Goal: Information Seeking & Learning: Learn about a topic

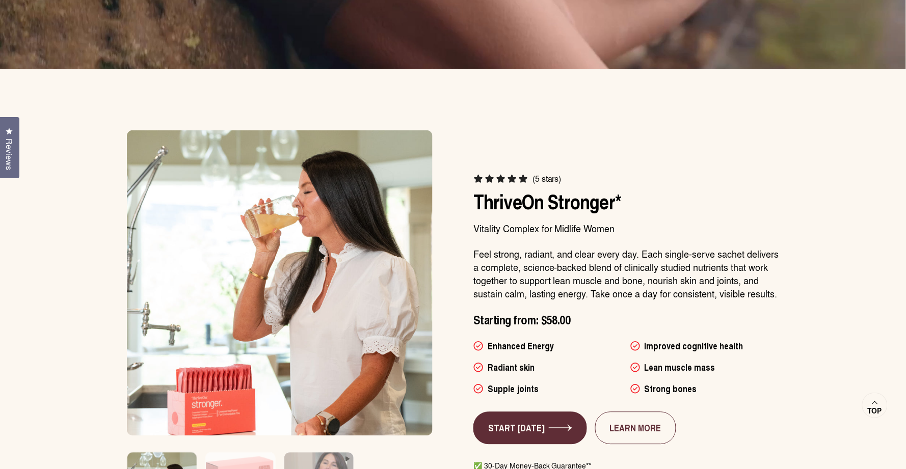
scroll to position [465, 0]
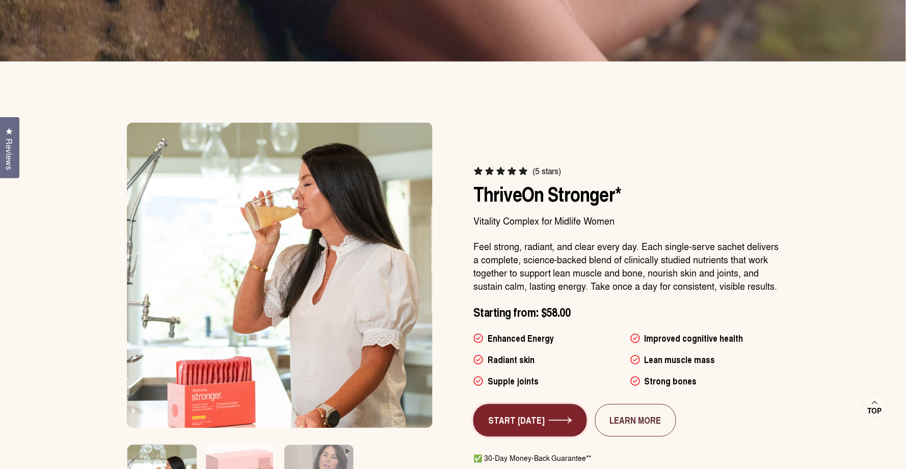
click at [499, 423] on link "START [DATE]" at bounding box center [530, 420] width 114 height 33
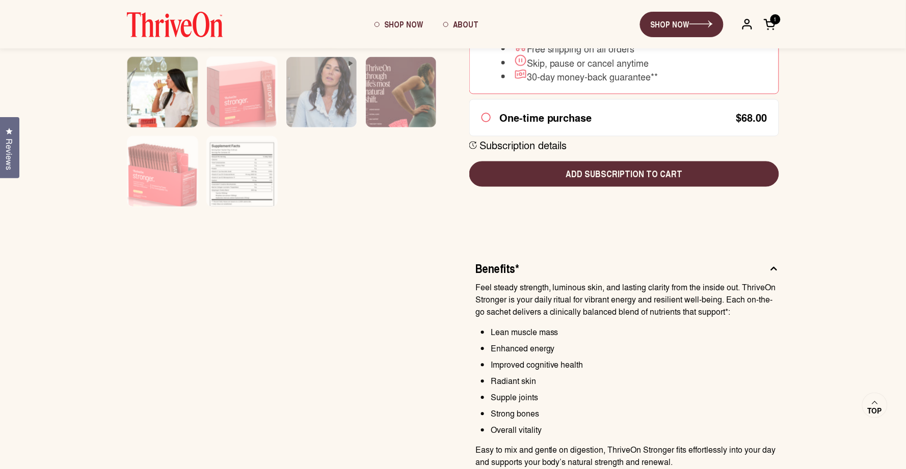
scroll to position [402, 0]
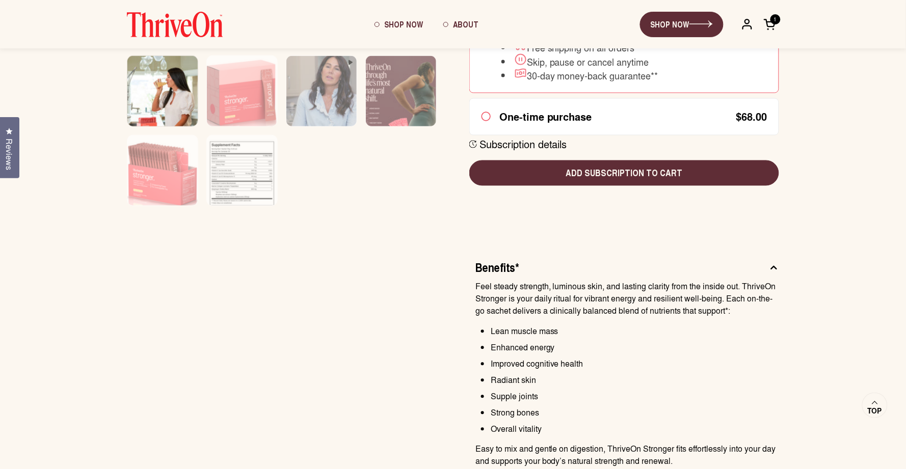
click at [185, 33] on img at bounding box center [175, 24] width 96 height 25
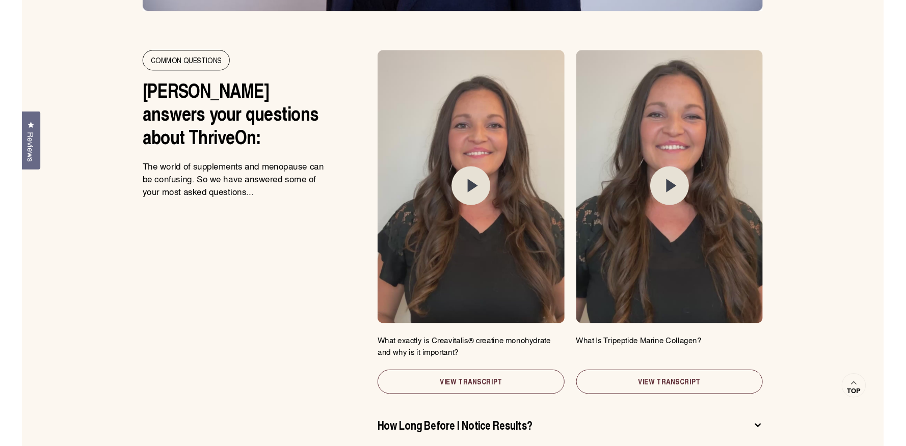
scroll to position [5295, 0]
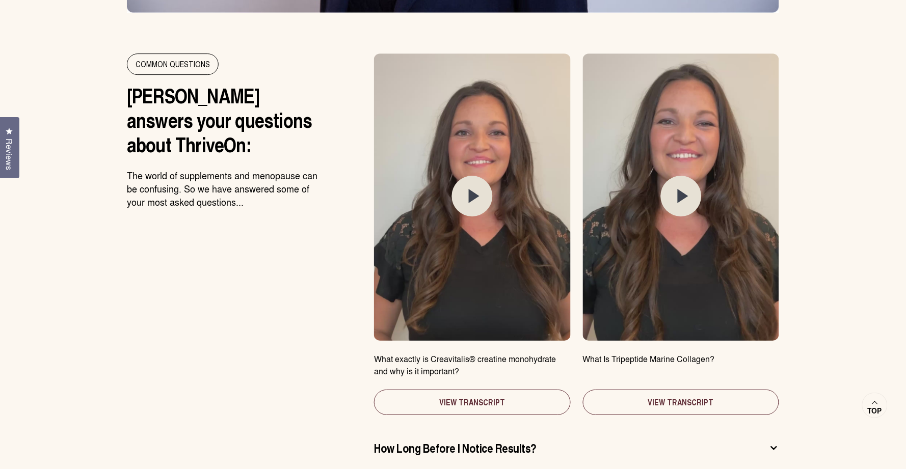
click at [475, 176] on circle at bounding box center [472, 196] width 41 height 41
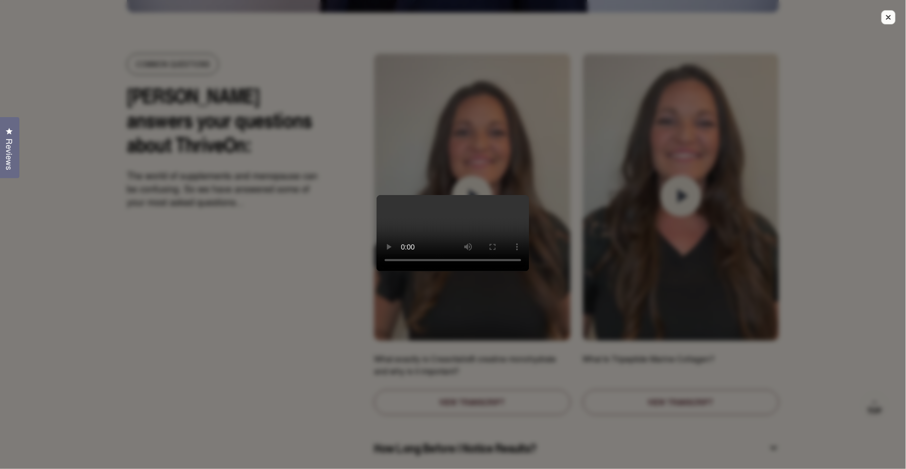
click at [710, 217] on div at bounding box center [453, 234] width 906 height 469
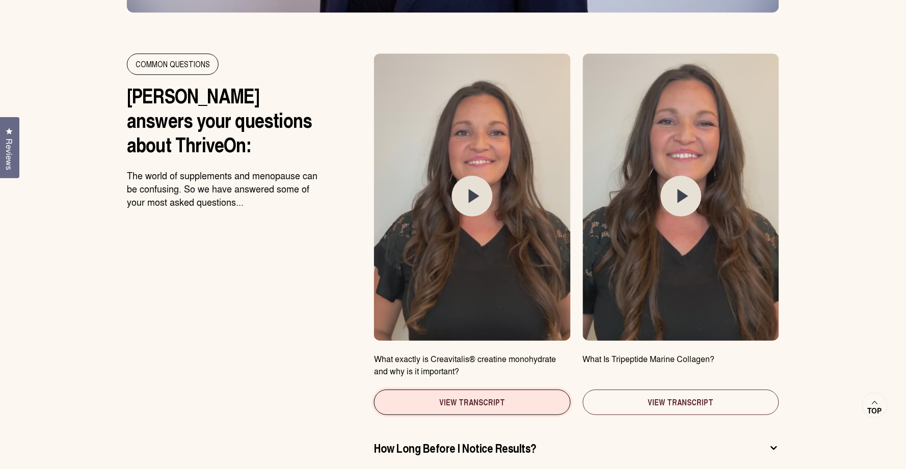
click at [449, 390] on button "View Transcript" at bounding box center [472, 402] width 196 height 25
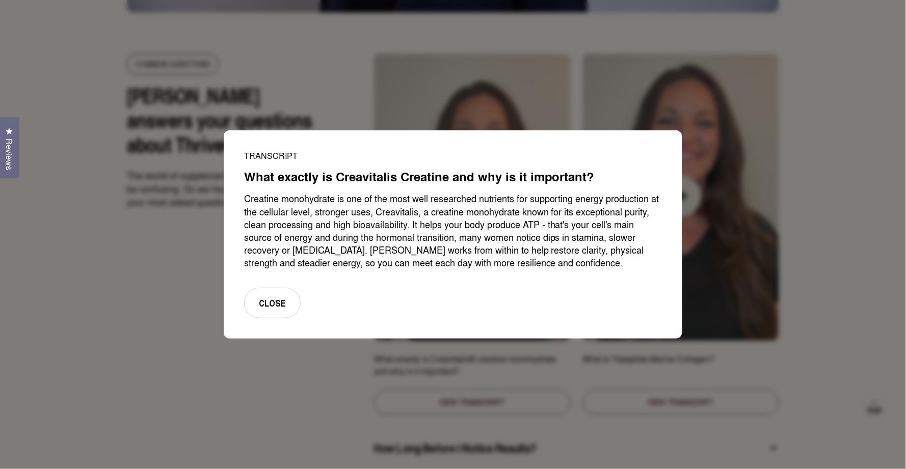
drag, startPoint x: 544, startPoint y: 264, endPoint x: 243, endPoint y: 196, distance: 308.7
click at [243, 196] on div "Transcript What exactly is Creavitalis Creatine and why is it important? Creati…" at bounding box center [453, 234] width 458 height 208
copy p "Creatine monohydrate is one of the most well researched nutrients for supportin…"
click at [162, 183] on div at bounding box center [453, 234] width 906 height 469
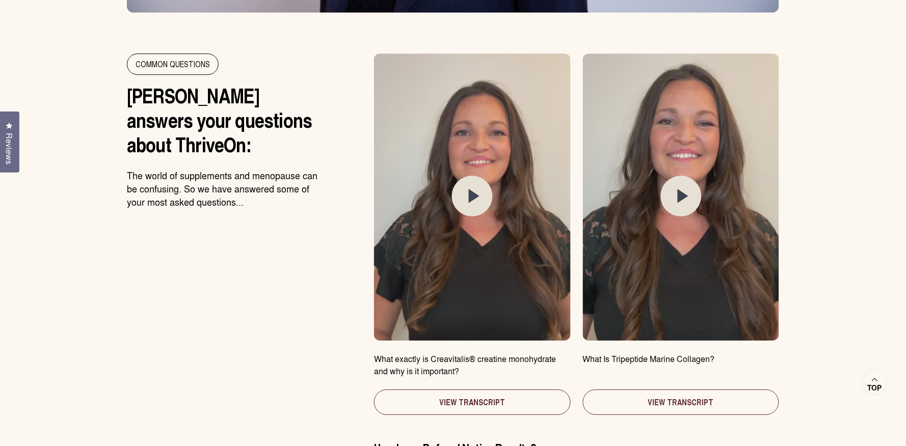
click at [477, 189] on icon at bounding box center [474, 196] width 11 height 14
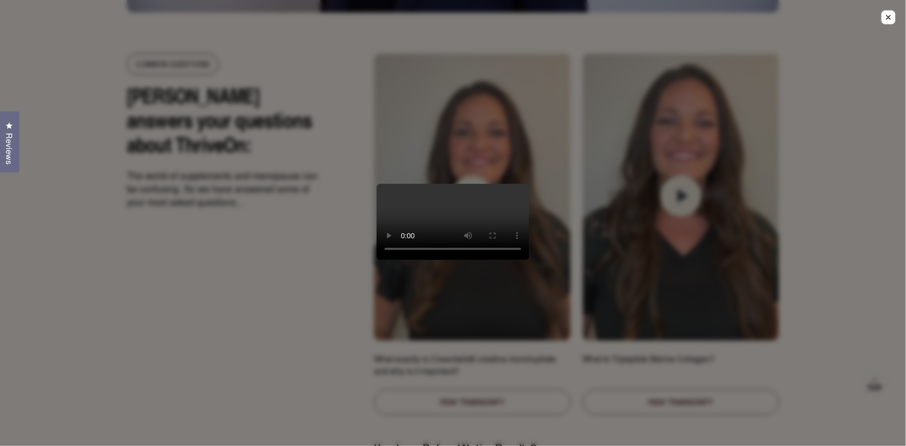
click at [222, 315] on div at bounding box center [453, 223] width 906 height 446
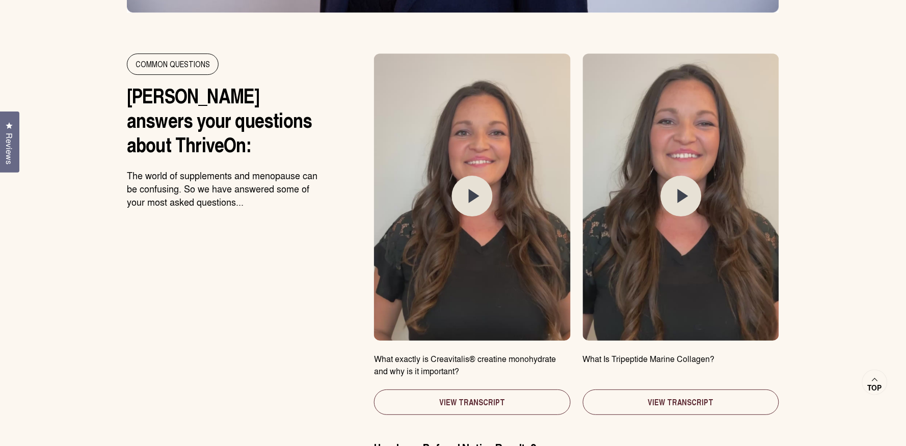
click at [676, 176] on circle at bounding box center [681, 196] width 41 height 41
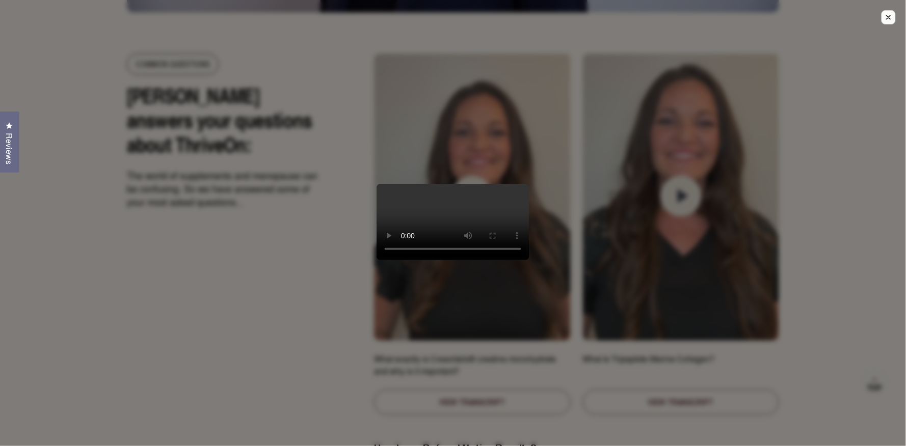
click at [141, 300] on div at bounding box center [453, 223] width 906 height 446
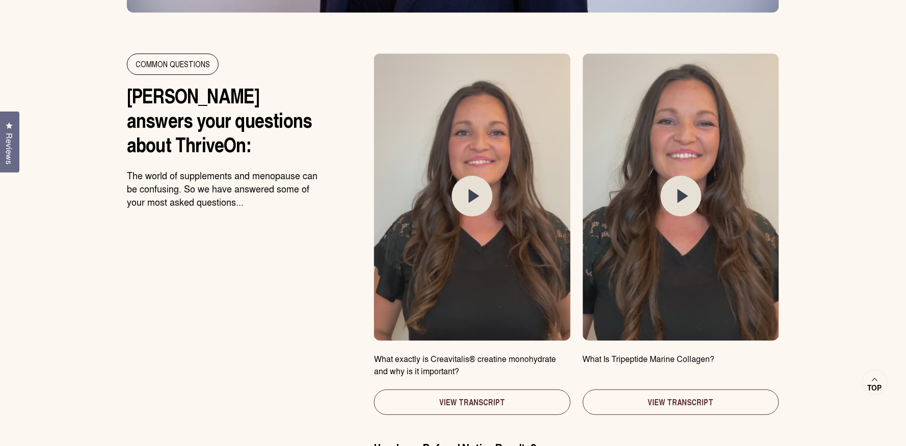
click at [141, 300] on div "Common Questions Heather answers your questions about ThriveOn: The world of su…" at bounding box center [228, 332] width 202 height 558
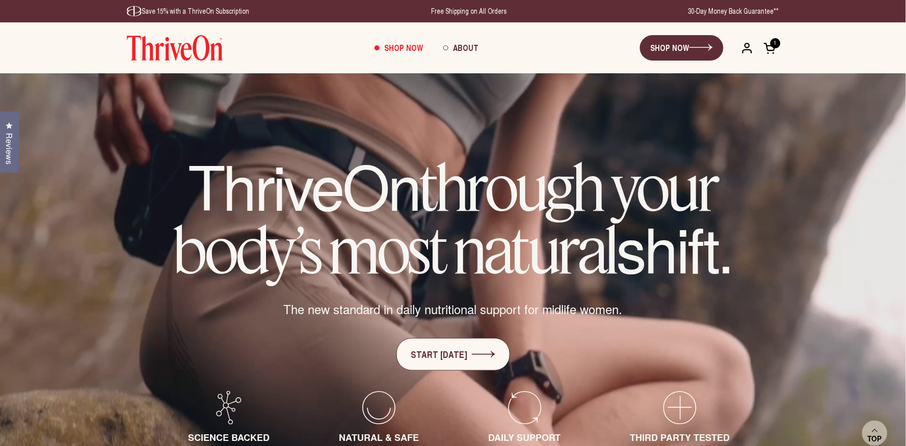
click at [872, 379] on video "Your browser does not support the video tag." at bounding box center [453, 299] width 906 height 453
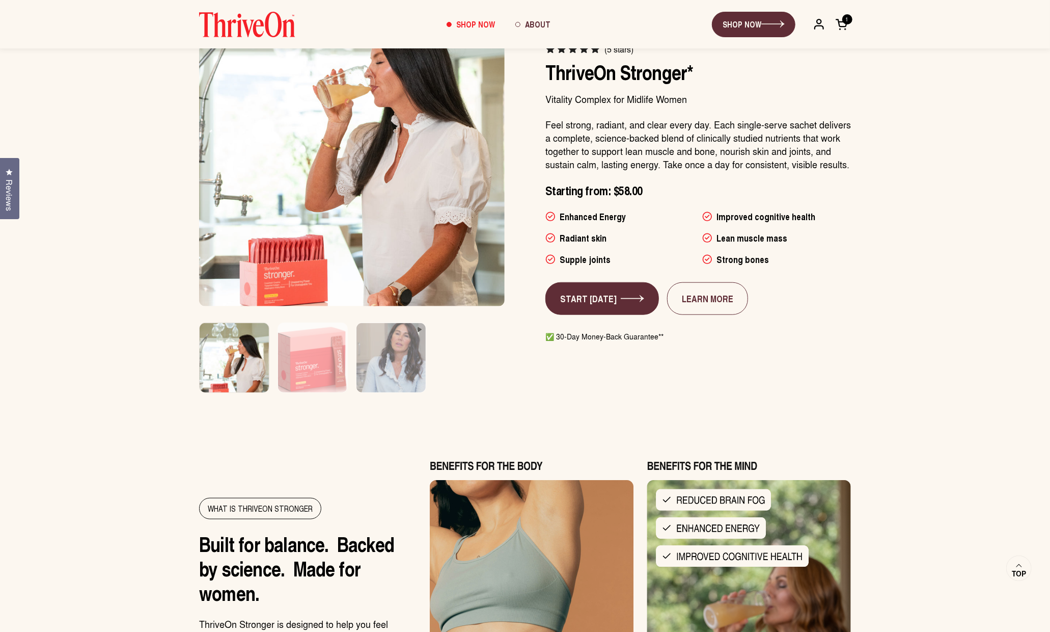
scroll to position [653, 0]
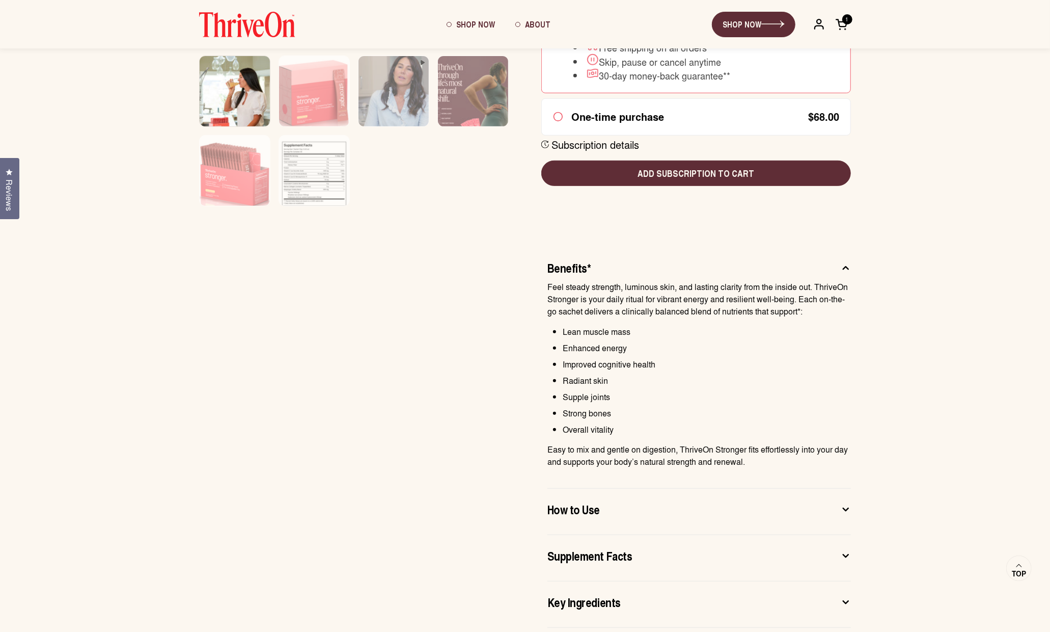
scroll to position [403, 0]
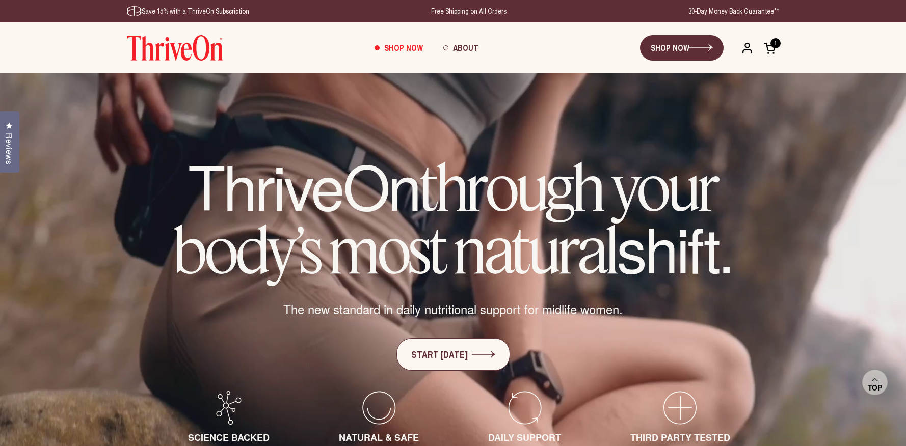
scroll to position [5295, 0]
